Goal: Transaction & Acquisition: Purchase product/service

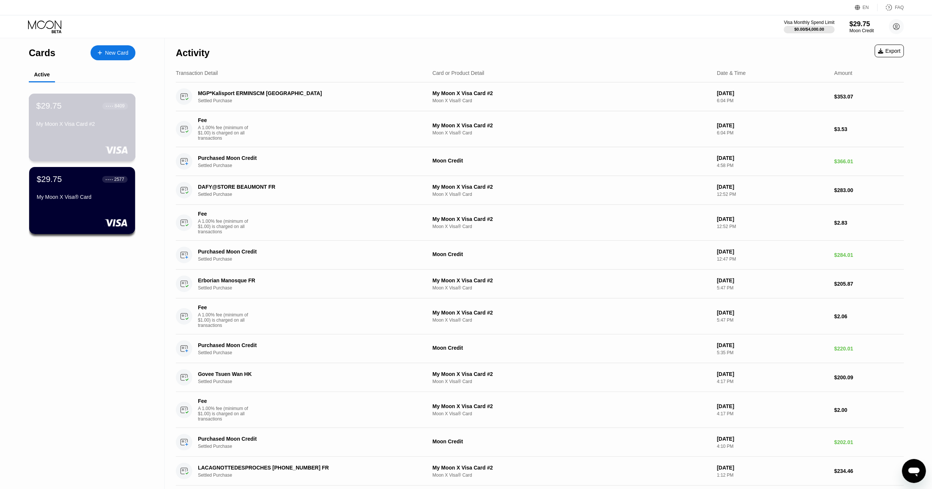
click at [73, 116] on div "$29.75 ● ● ● ● 8409 My Moon X Visa Card #2" at bounding box center [82, 115] width 92 height 29
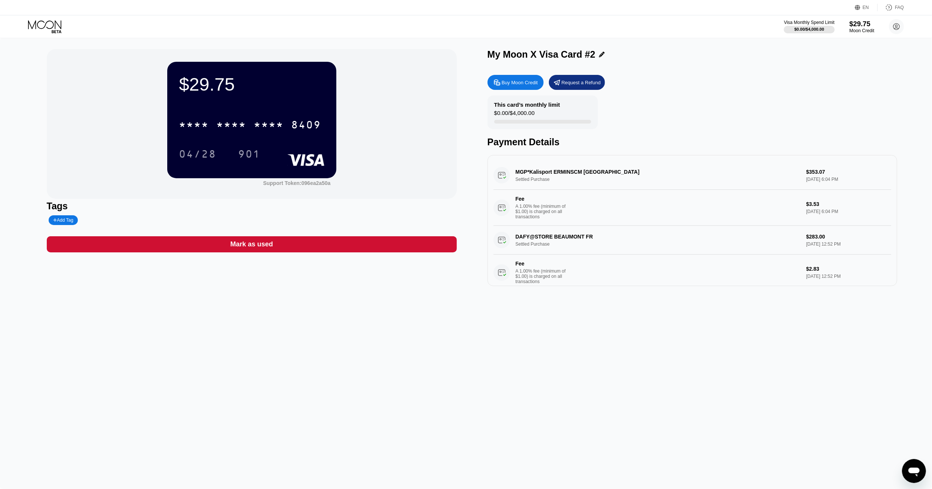
click at [867, 25] on div "$29.75" at bounding box center [862, 24] width 25 height 8
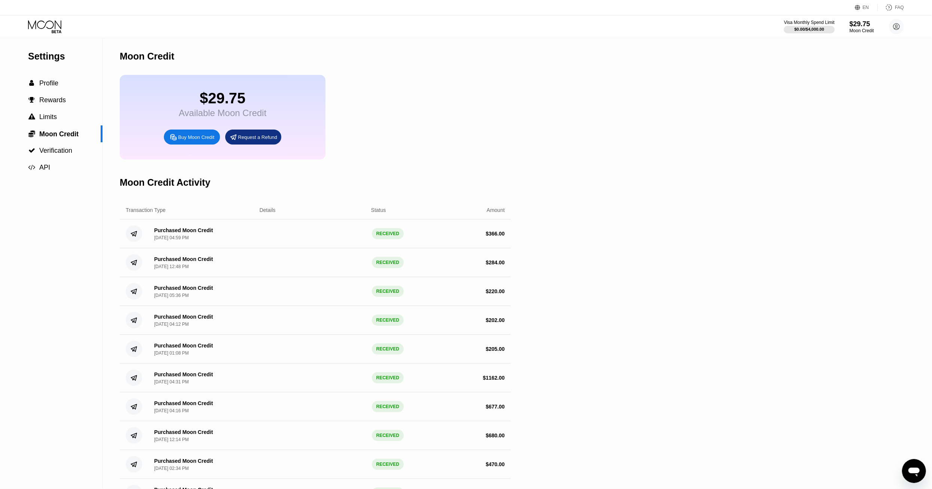
click at [175, 141] on icon at bounding box center [174, 137] width 8 height 8
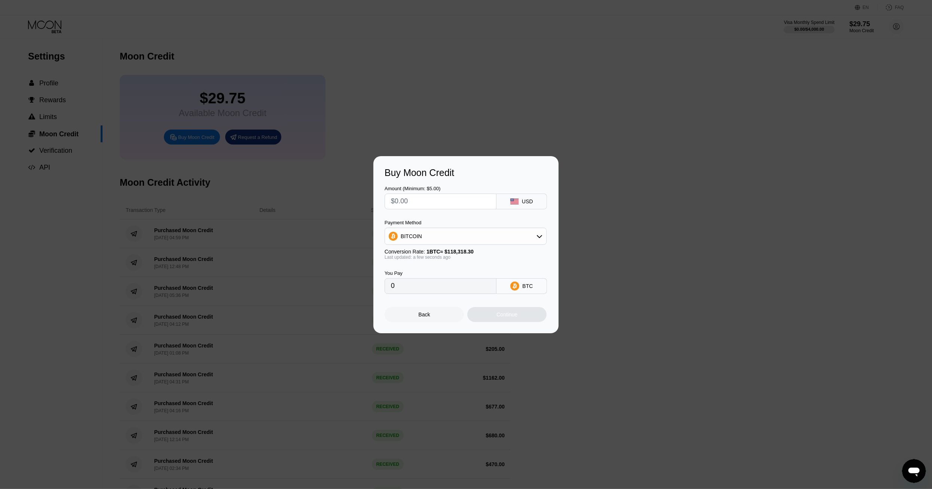
click at [406, 203] on input "text" at bounding box center [440, 201] width 99 height 15
type input "$2"
type input "0.00001691"
type input "$23"
type input "0.00019440"
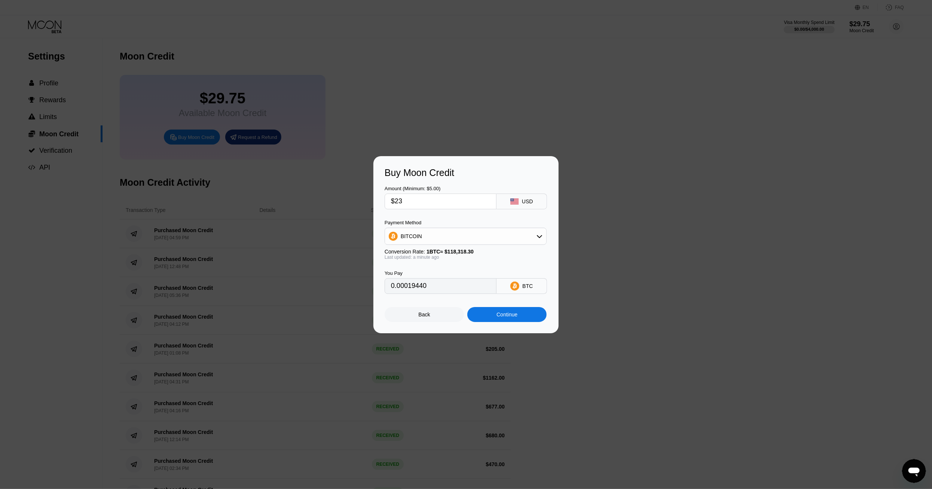
type input "$235"
type input "0.00198617"
type input "$235"
click at [526, 316] on div "Continue" at bounding box center [506, 314] width 79 height 15
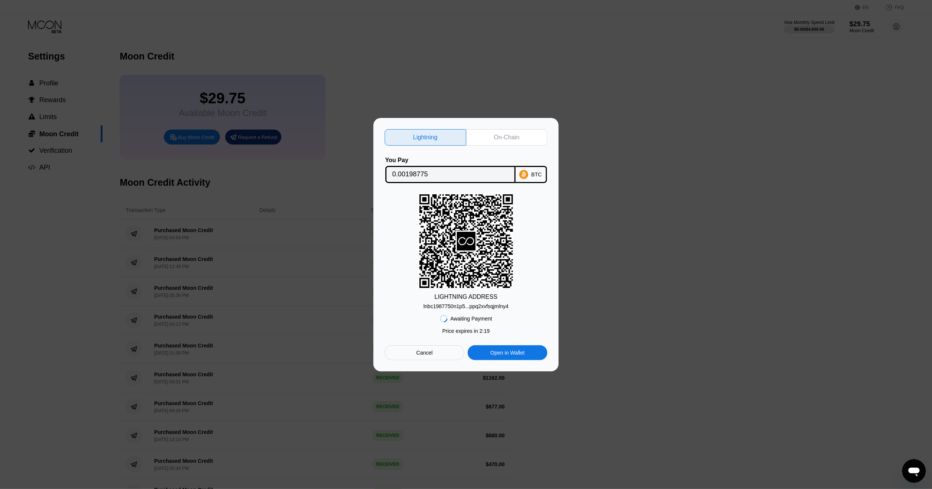
click at [497, 135] on div "On-Chain" at bounding box center [506, 137] width 25 height 7
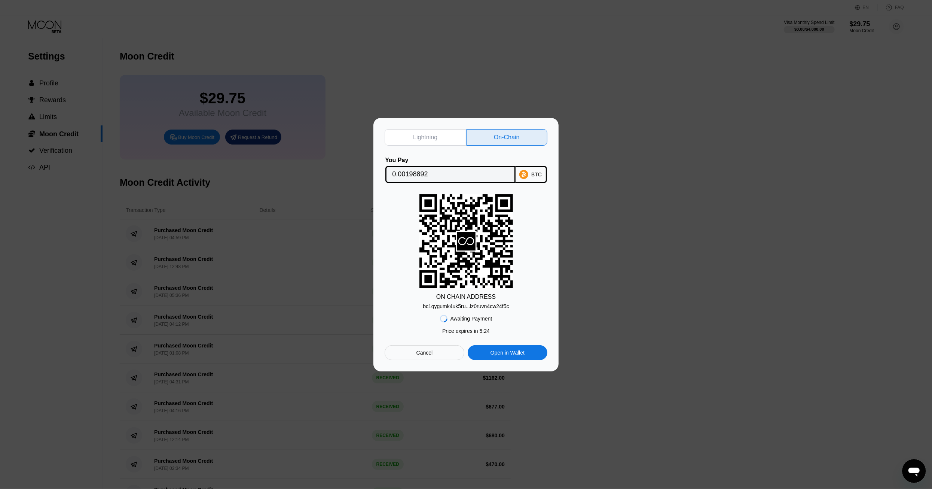
click at [459, 175] on input "0.00198892" at bounding box center [451, 174] width 116 height 15
click at [458, 307] on div "bc1qygumk4uk5ru...lz0ruvn4cw24f5c" at bounding box center [466, 306] width 86 height 6
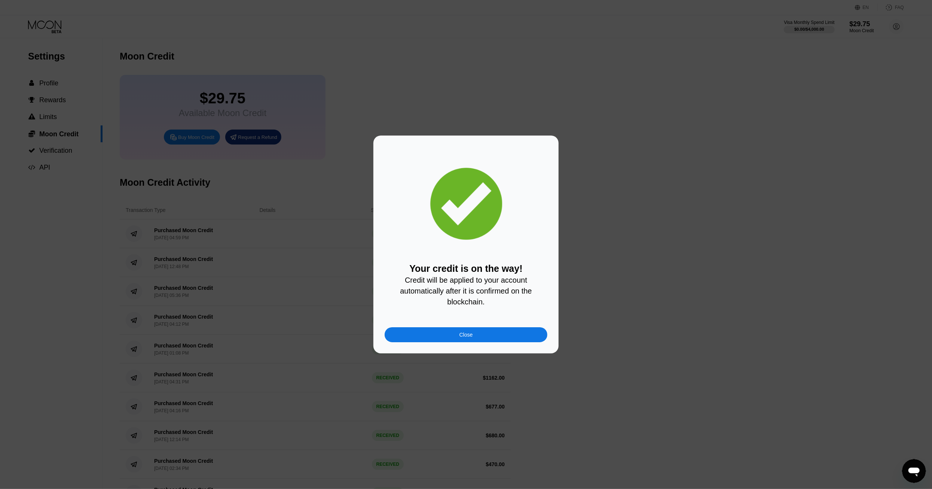
click at [487, 342] on div "Close" at bounding box center [466, 334] width 163 height 15
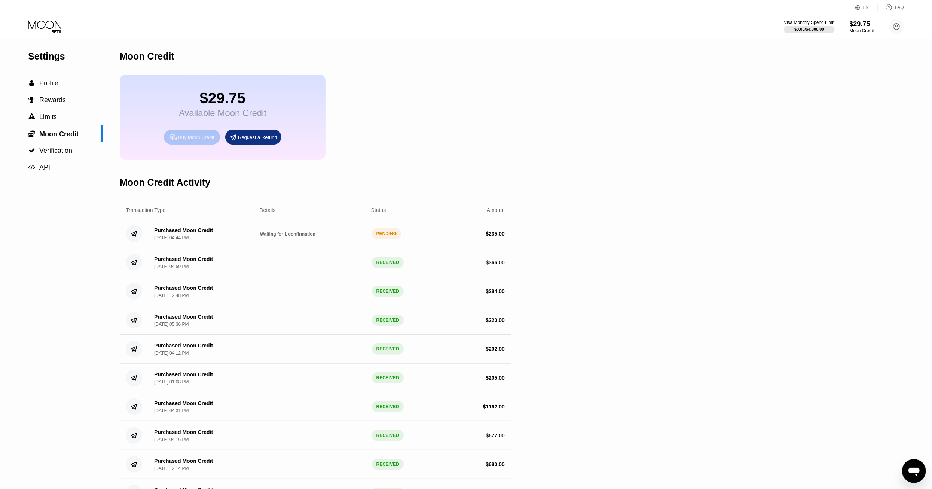
click at [198, 140] on div "Buy Moon Credit" at bounding box center [196, 137] width 36 height 6
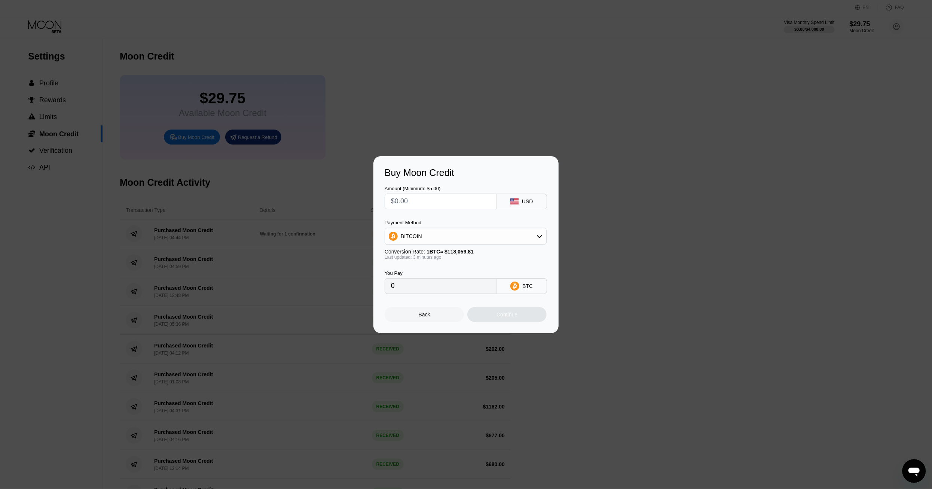
click at [436, 202] on input "text" at bounding box center [440, 201] width 99 height 15
type input "$9"
type input "0.00007624"
type input "$90"
type input "0.00076233"
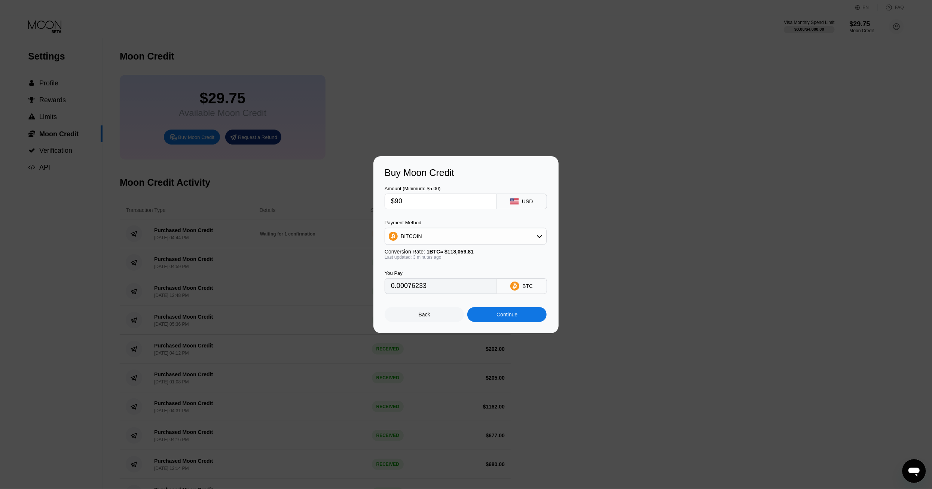
type input "$90"
click at [505, 316] on div "Continue" at bounding box center [507, 314] width 21 height 6
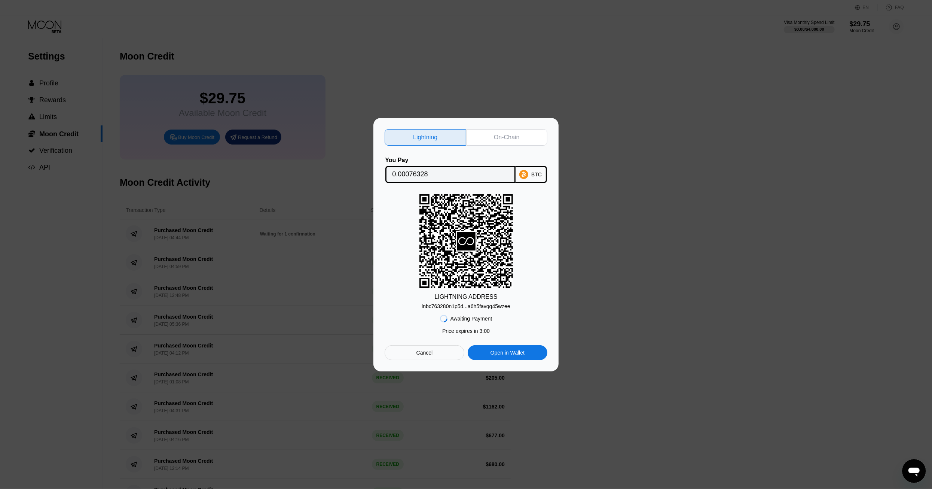
click at [485, 135] on div "On-Chain" at bounding box center [507, 137] width 82 height 16
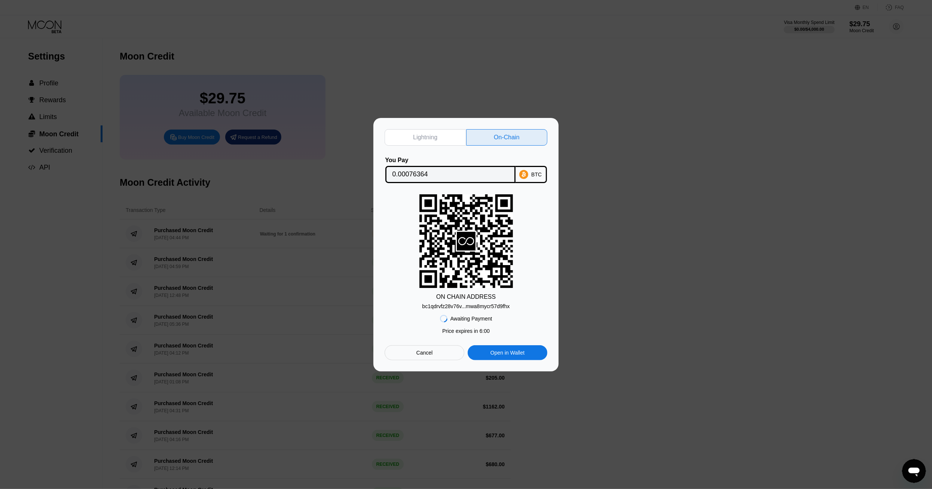
click at [436, 174] on input "0.00076364" at bounding box center [451, 174] width 116 height 15
click at [448, 307] on div "bc1qdrvfz28v76v...mwa8mycr57d9fhx" at bounding box center [467, 306] width 88 height 6
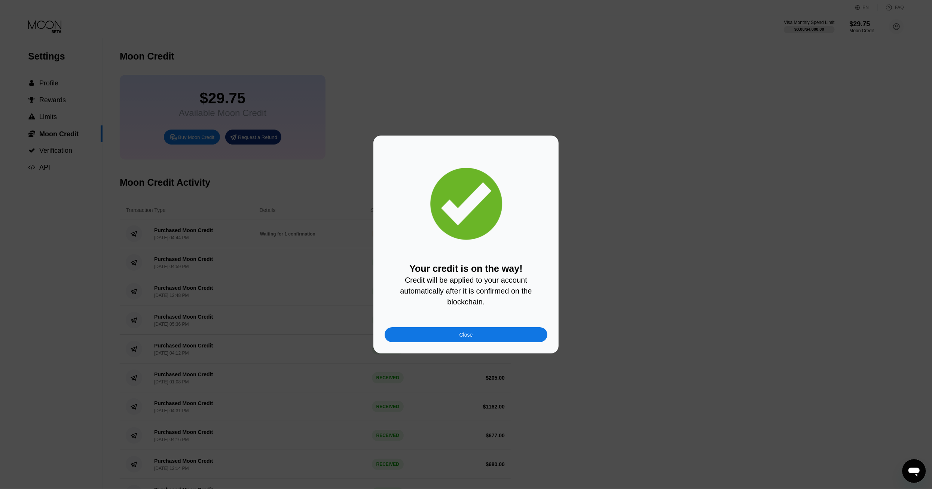
click at [539, 335] on div "Close" at bounding box center [466, 334] width 163 height 15
